Goal: Contribute content

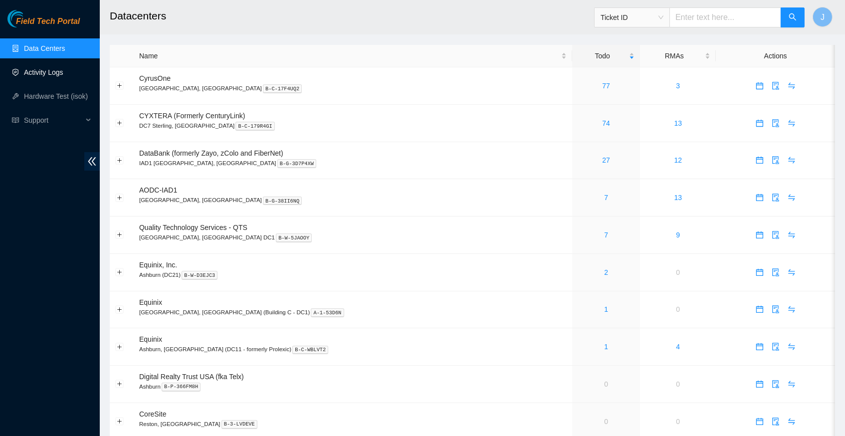
click at [54, 70] on link "Activity Logs" at bounding box center [43, 72] width 39 height 8
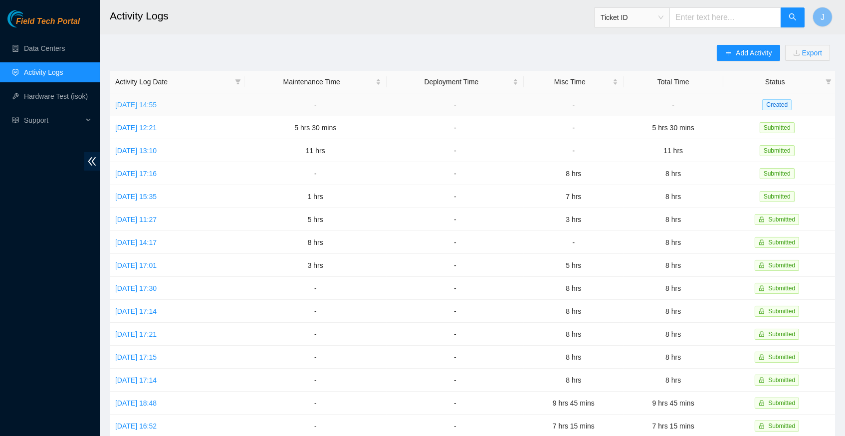
click at [157, 104] on link "[DATE] 14:55" at bounding box center [135, 105] width 41 height 8
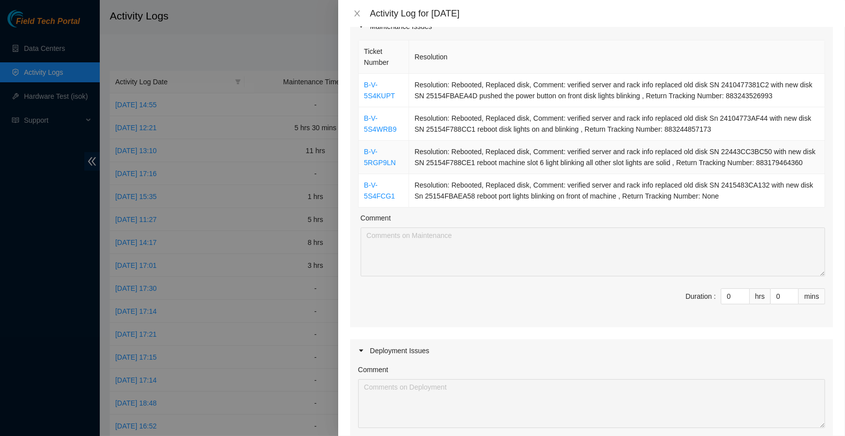
scroll to position [102, 0]
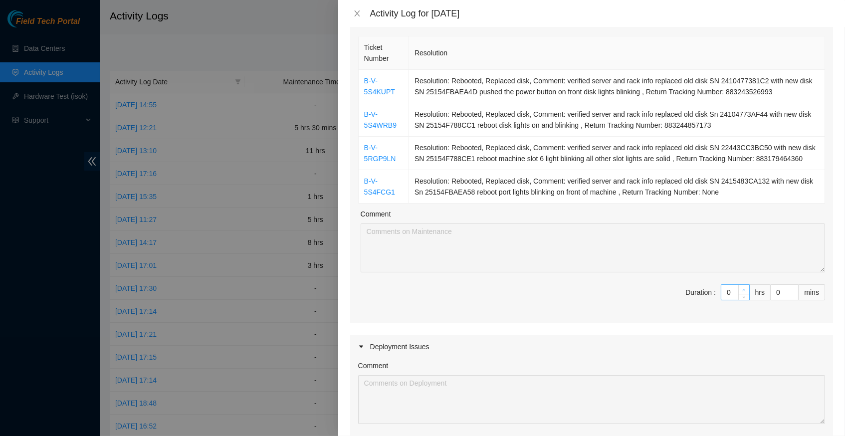
type input "1"
click at [743, 291] on icon "up" at bounding box center [743, 289] width 3 height 3
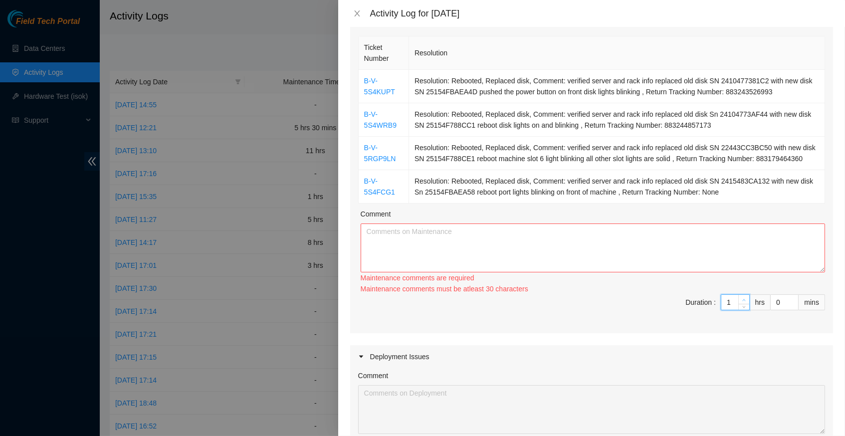
type input "2"
click at [744, 300] on span "up" at bounding box center [744, 300] width 6 height 6
type input "3"
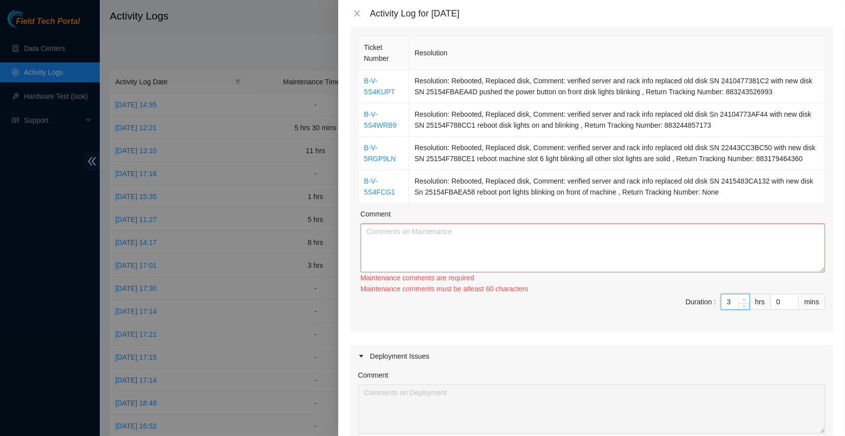
click at [744, 300] on span "up" at bounding box center [744, 299] width 6 height 6
type input "4"
click at [744, 300] on span "up" at bounding box center [744, 299] width 6 height 6
type input "5"
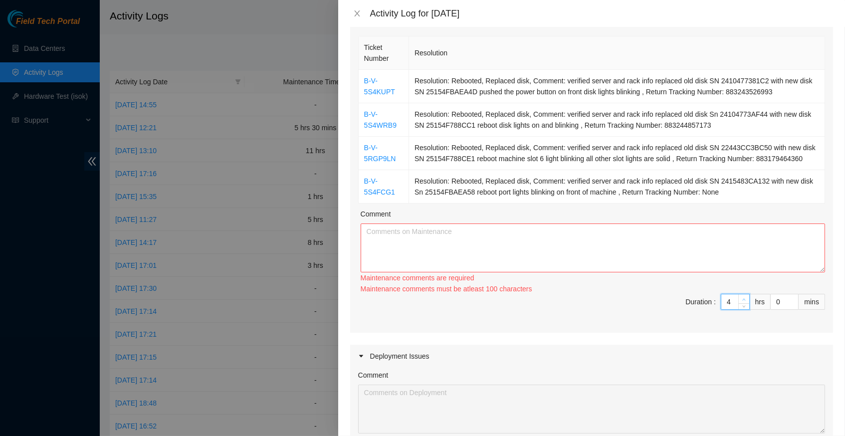
type input "5"
click at [744, 300] on span "up" at bounding box center [744, 299] width 6 height 6
type input "6"
click at [744, 300] on span "up" at bounding box center [744, 300] width 6 height 6
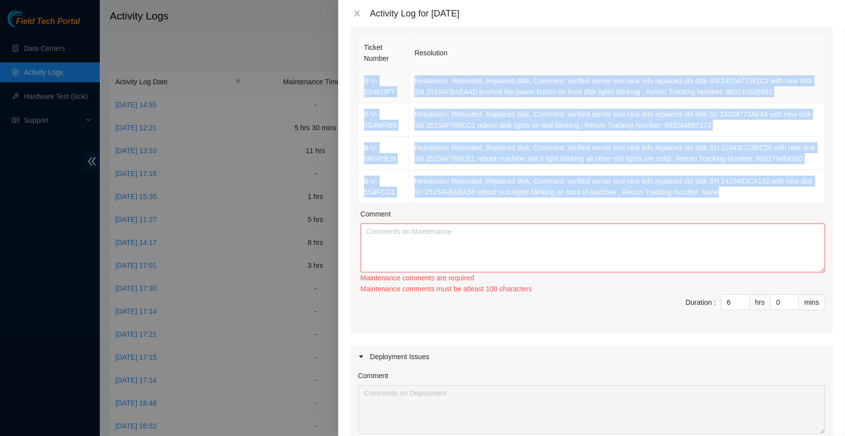
drag, startPoint x: 756, startPoint y: 198, endPoint x: 365, endPoint y: 78, distance: 409.6
click at [365, 78] on tbody "B-V-5S4KUPT Resolution: Rebooted, Replaced disk, Comment: verified server and r…" at bounding box center [592, 137] width 467 height 134
copy tbody "B-V-5S4KUPT Resolution: Rebooted, Replaced disk, Comment: verified server and r…"
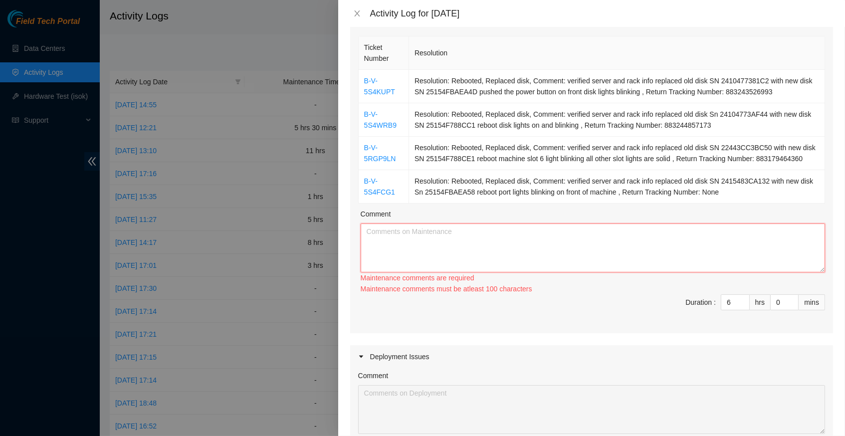
click at [398, 245] on textarea "Comment" at bounding box center [593, 248] width 465 height 49
paste textarea "B-V-5S4KUPT Resolution: Rebooted, Replaced disk, Comment: verified server and r…"
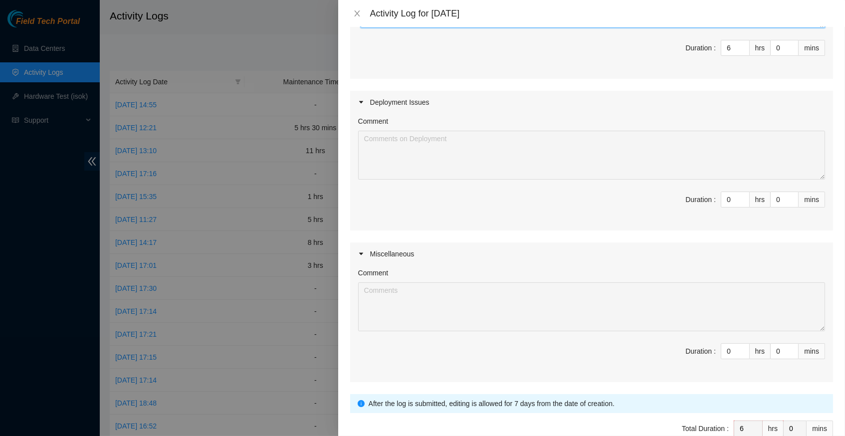
scroll to position [361, 0]
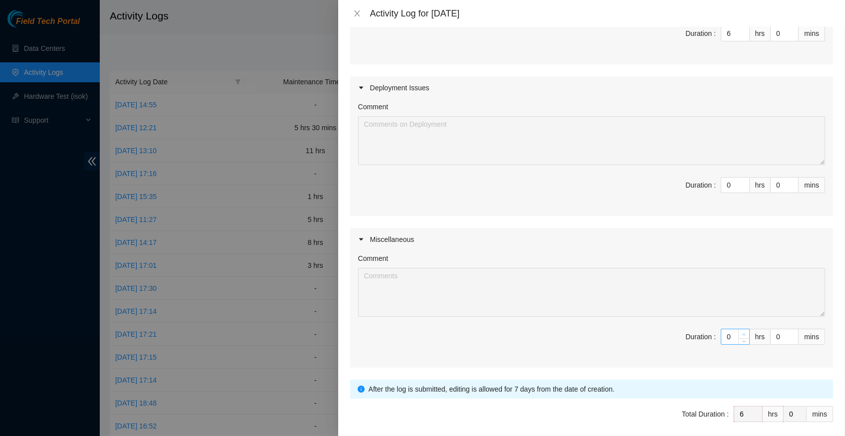
type textarea "B-V-5S4KUPT Resolution: Rebooted, Replaced disk, Comment: verified server and r…"
click at [742, 333] on icon "up" at bounding box center [743, 334] width 3 height 3
type input "1"
type input "7"
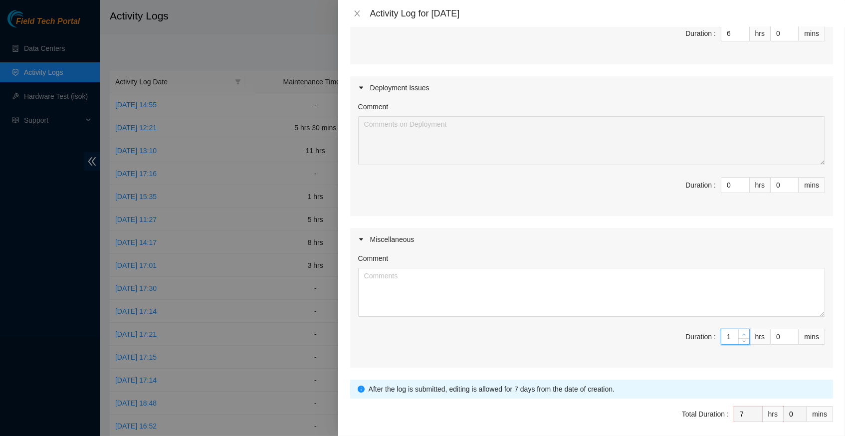
type input "2"
type input "8"
click at [742, 333] on icon "up" at bounding box center [743, 334] width 3 height 3
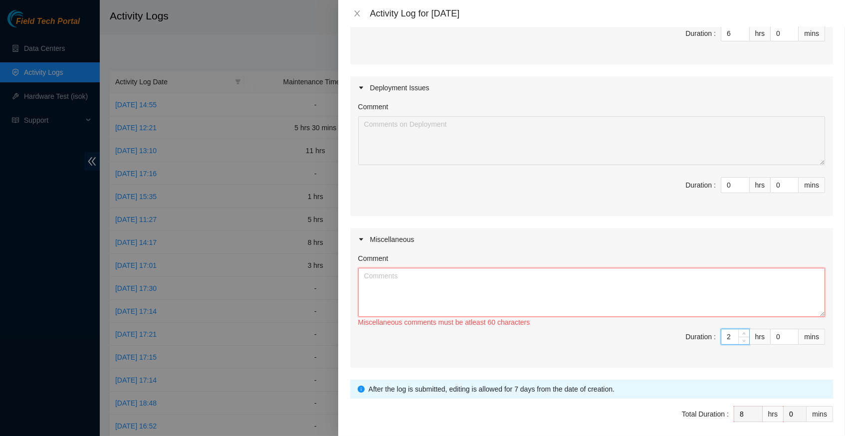
click at [411, 287] on textarea "Comment" at bounding box center [591, 292] width 467 height 49
paste textarea "Hey [PERSON_NAME], EOD Update -Audited power cabling and gathered info for sieb…"
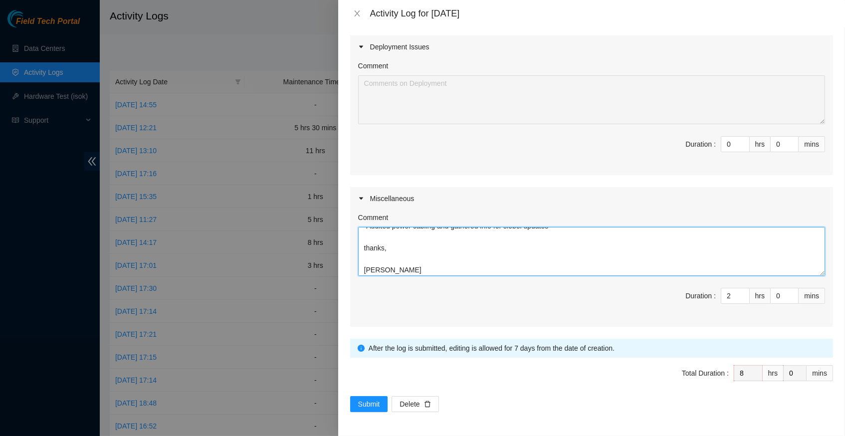
scroll to position [401, 0]
type textarea "Hey [PERSON_NAME], EOD Update -Audited power cabling and gathered info for sieb…"
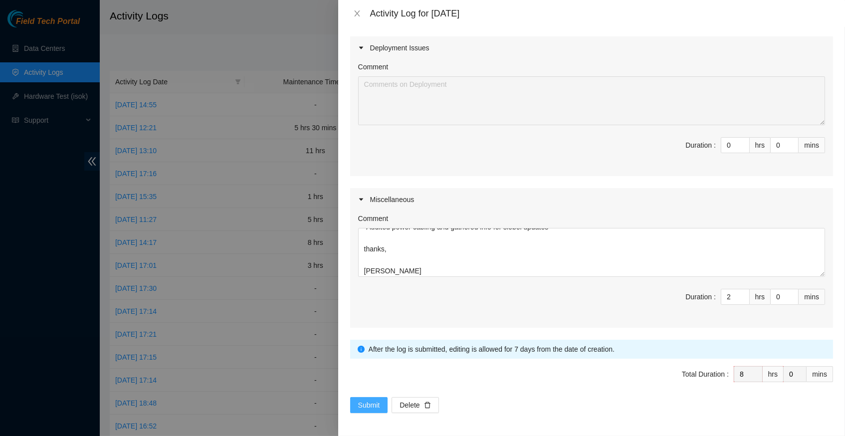
click at [368, 404] on span "Submit" at bounding box center [369, 405] width 22 height 11
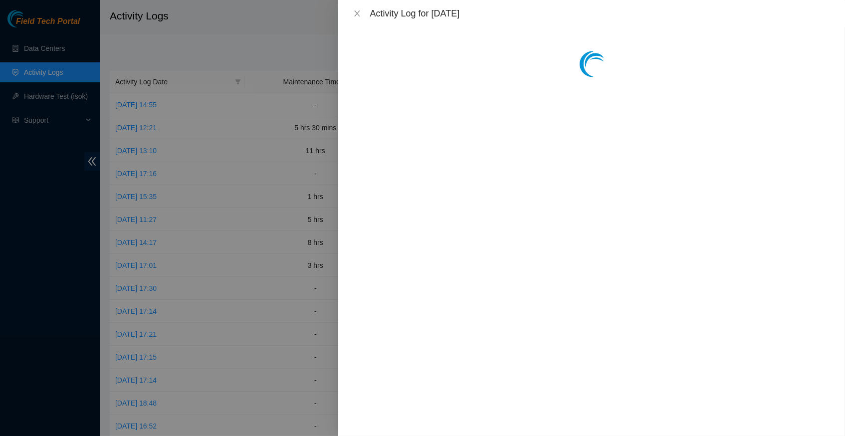
scroll to position [0, 0]
